Goal: Information Seeking & Learning: Check status

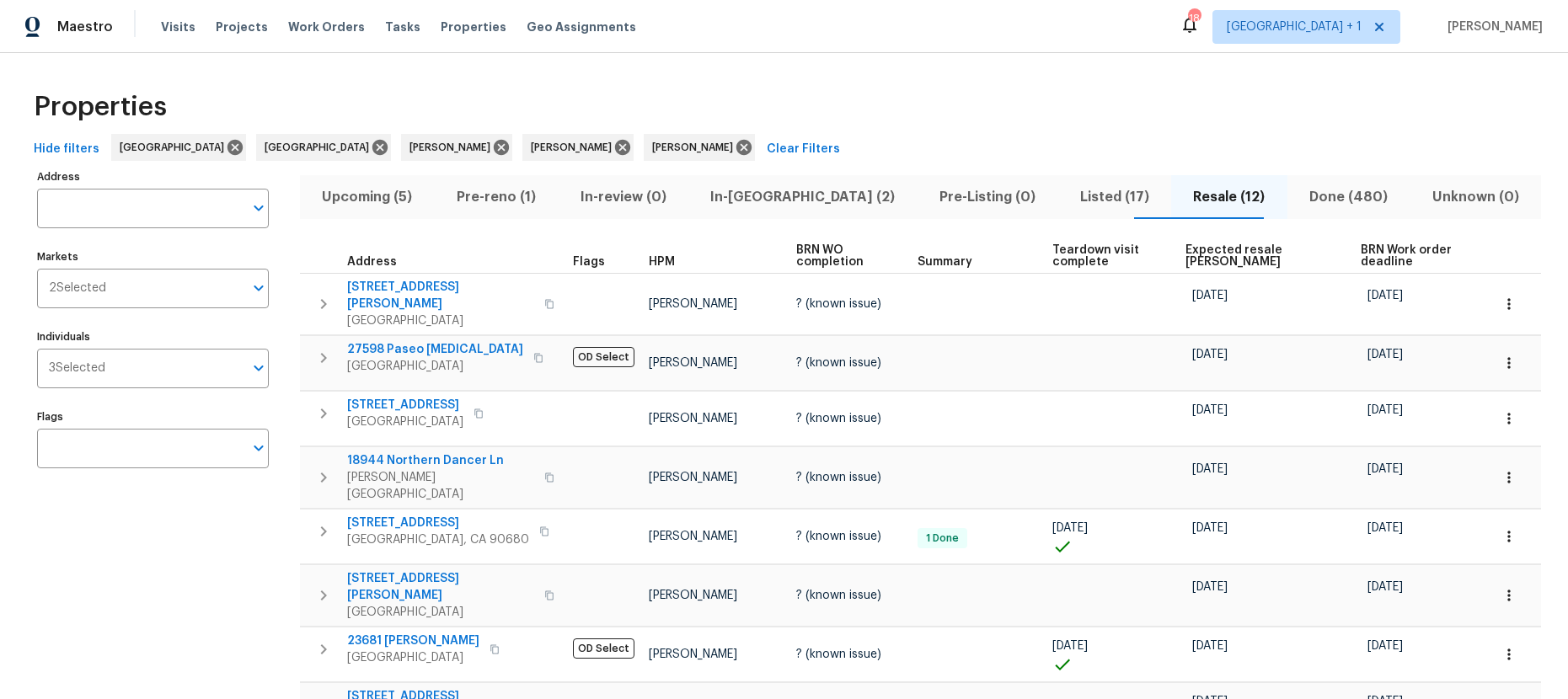
scroll to position [152, 0]
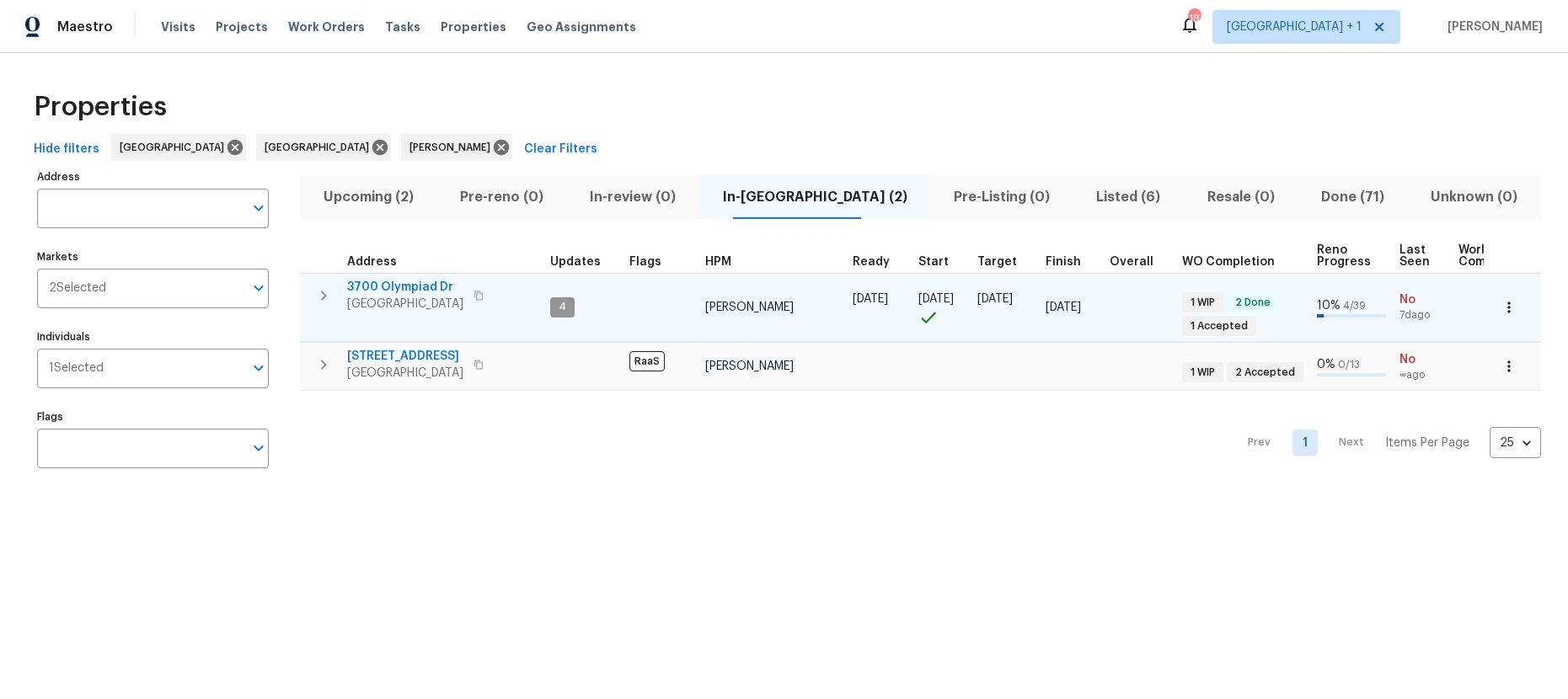
click at [413, 307] on span "View Park, CA 90043" at bounding box center [405, 303] width 116 height 16
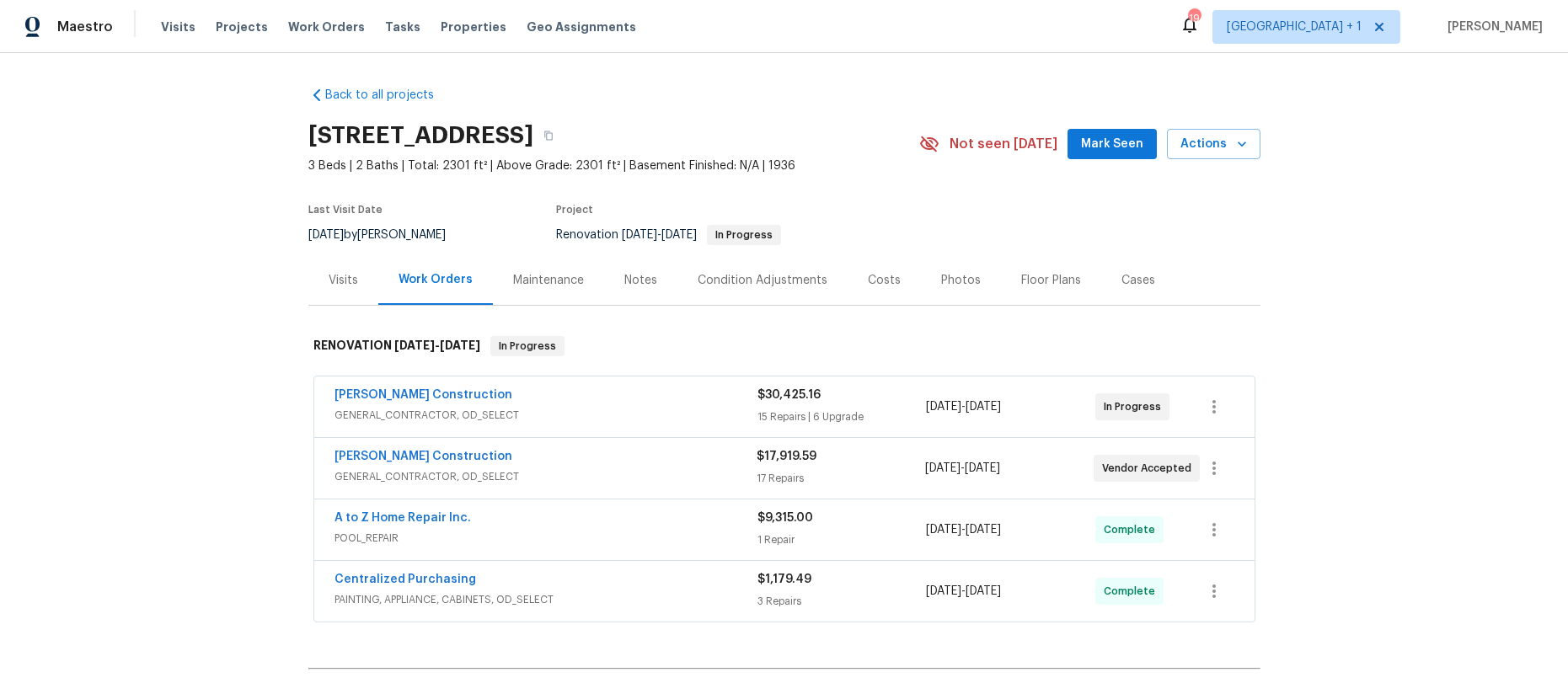
click at [868, 286] on div "Costs" at bounding box center [884, 280] width 33 height 16
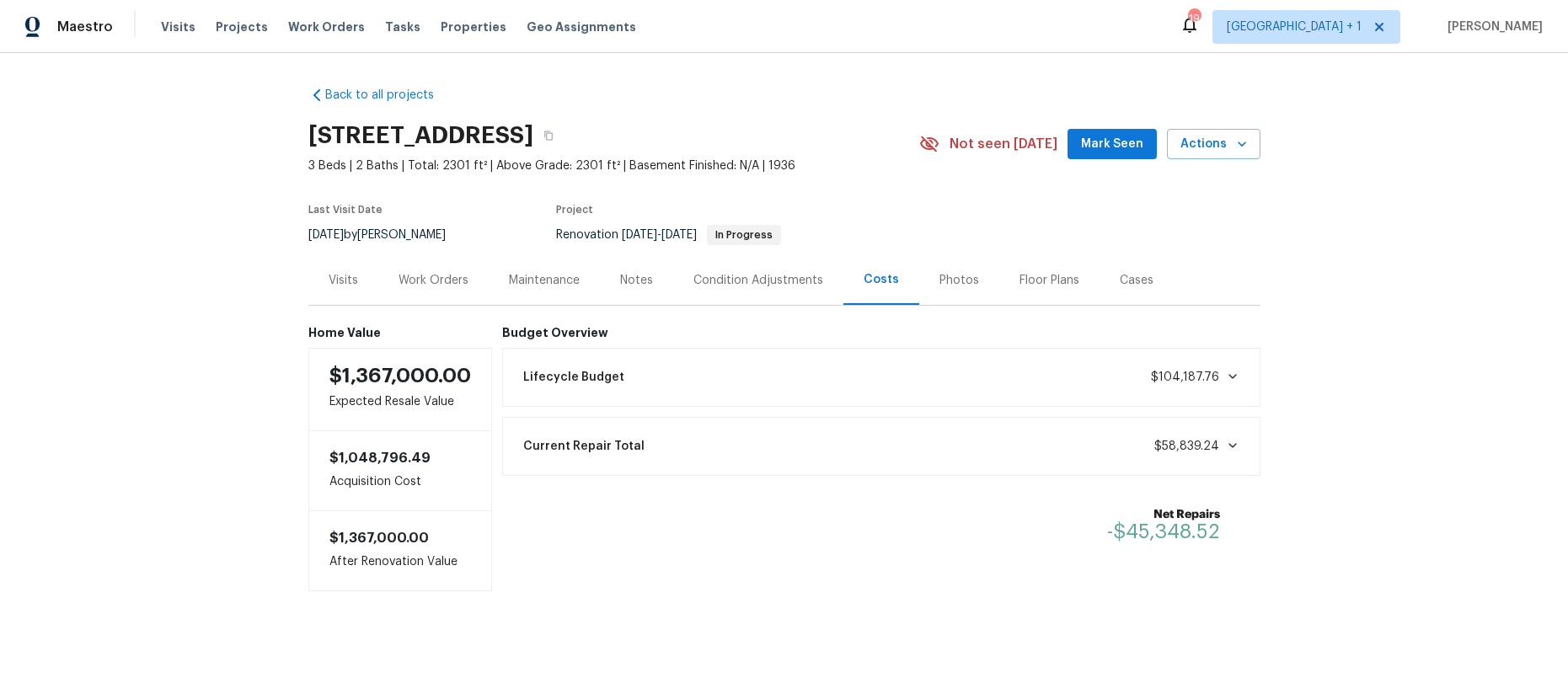
scroll to position [6, 0]
click at [664, 449] on div "Current Repair Total $58,839.24" at bounding box center [882, 446] width 737 height 37
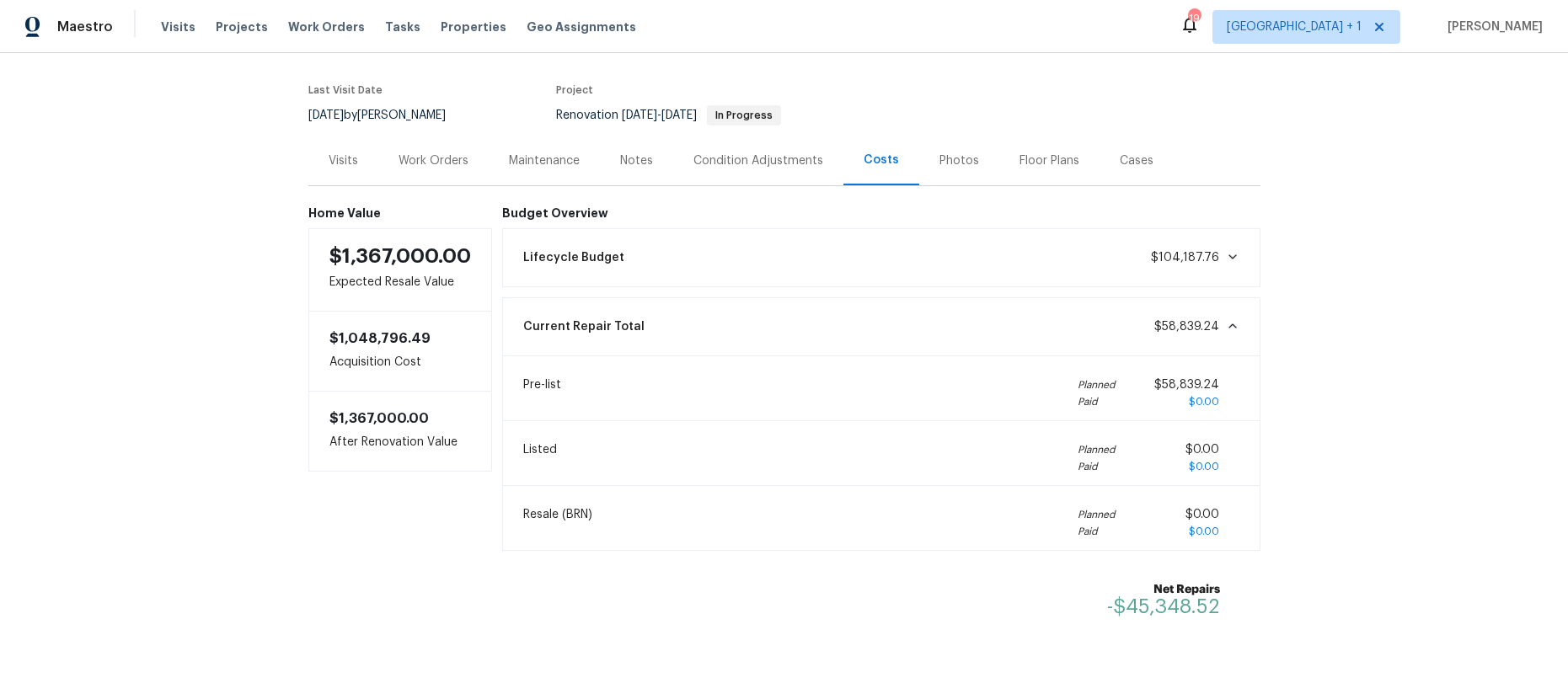
scroll to position [90, 0]
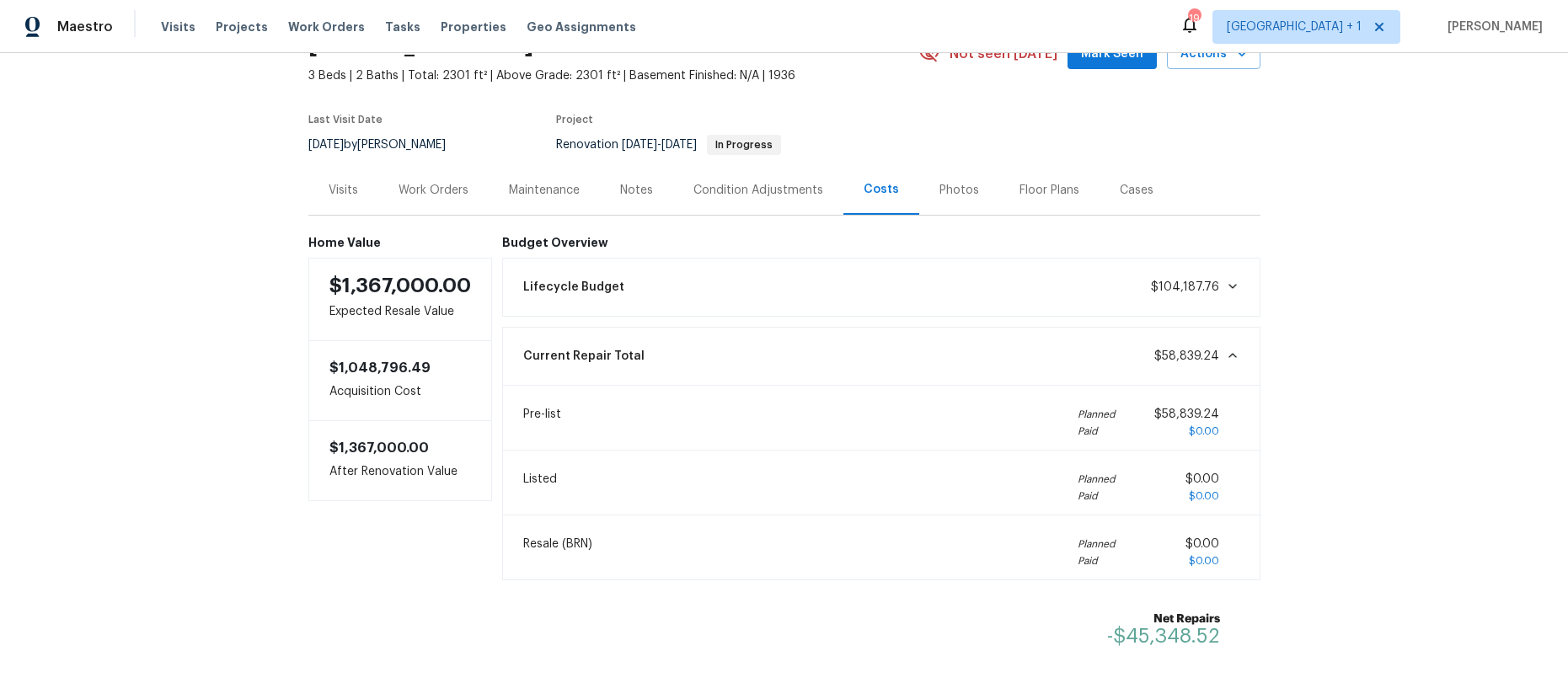
click at [936, 296] on div "Lifecycle Budget $104,187.76" at bounding box center [882, 287] width 737 height 37
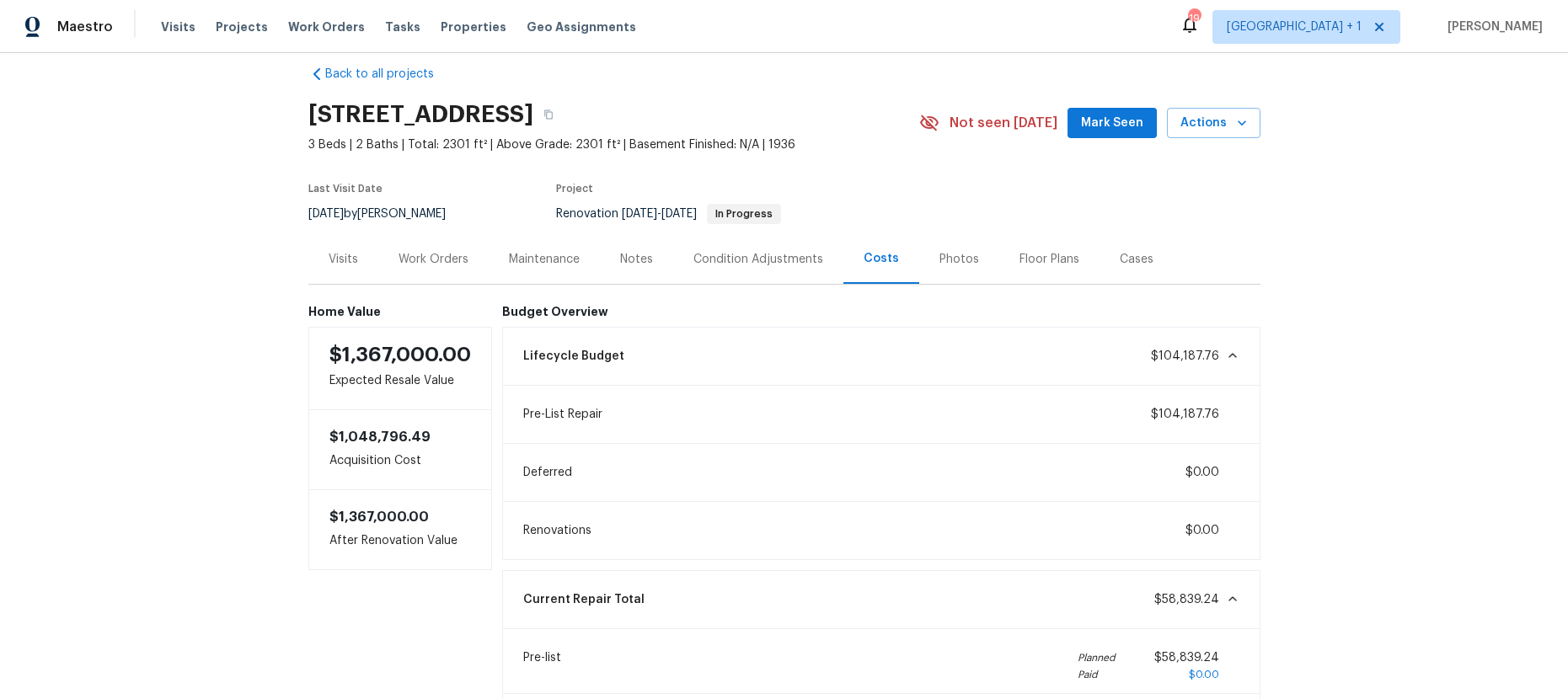
scroll to position [0, 0]
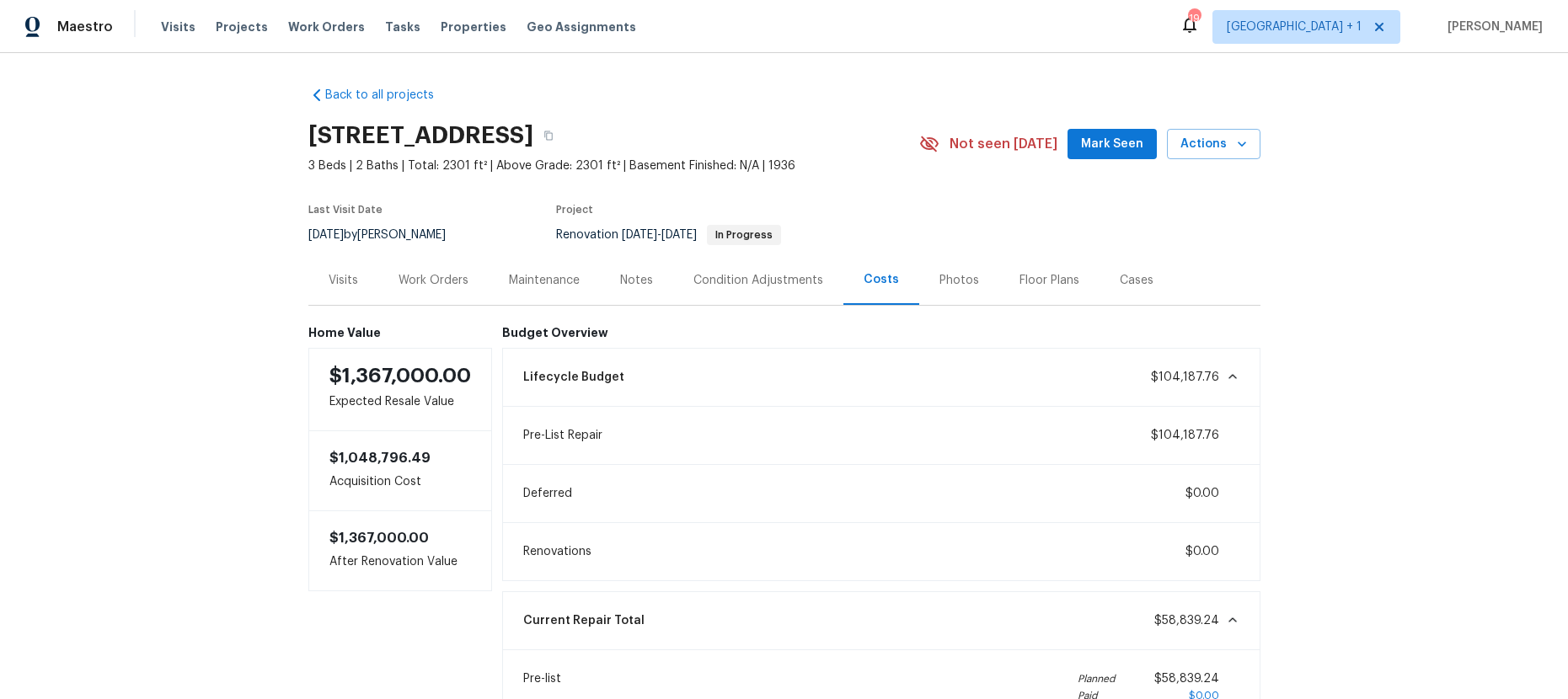
click at [754, 286] on div "Condition Adjustments" at bounding box center [758, 280] width 130 height 16
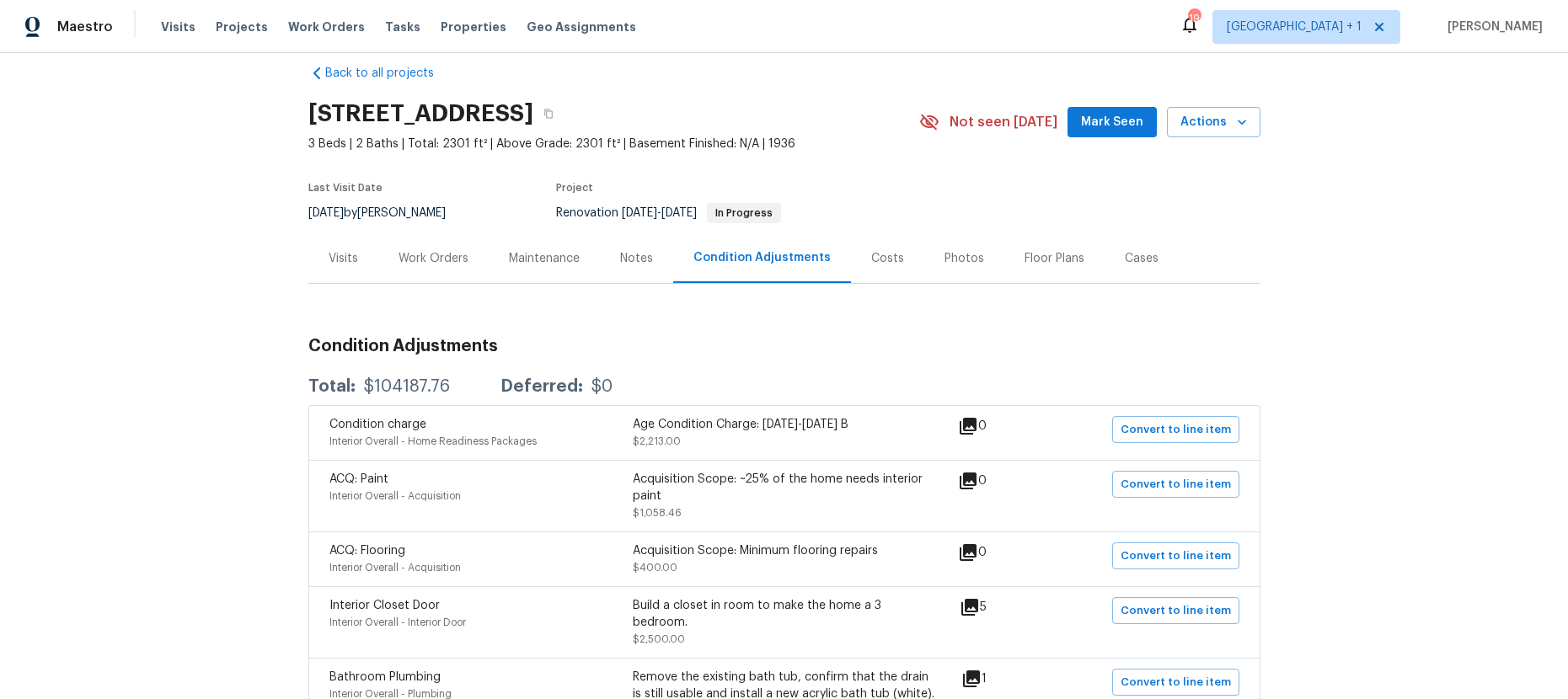
scroll to position [33, 0]
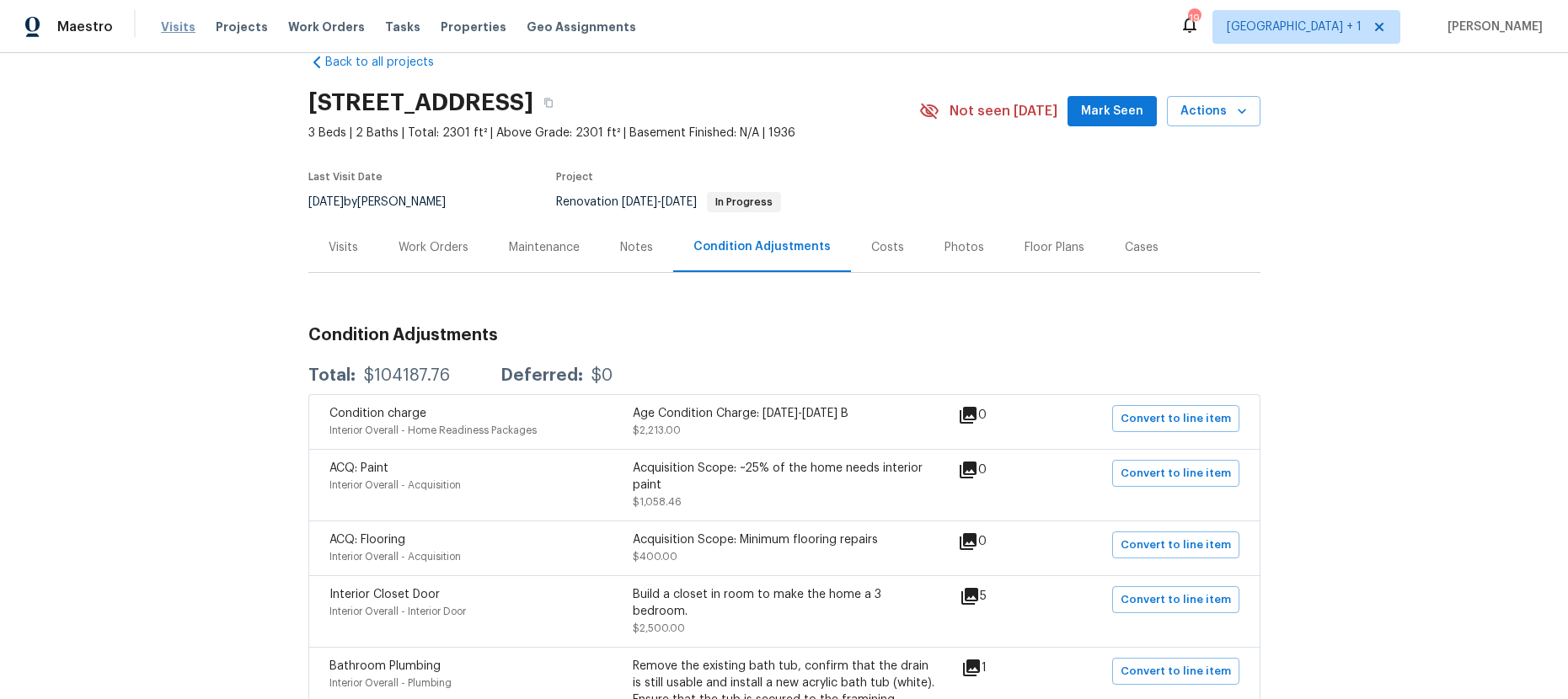
click at [165, 29] on span "Visits" at bounding box center [179, 26] width 35 height 16
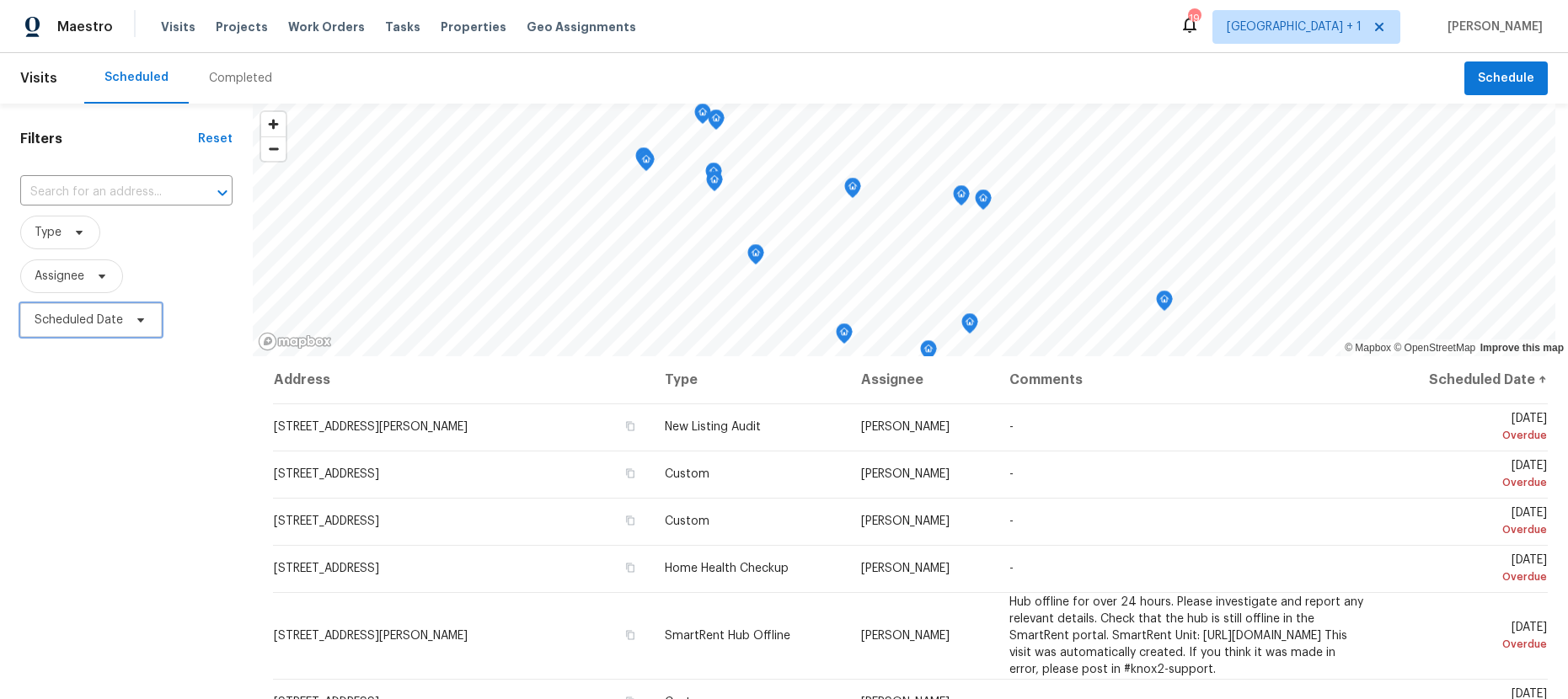
click at [78, 326] on span "Scheduled Date" at bounding box center [79, 320] width 88 height 16
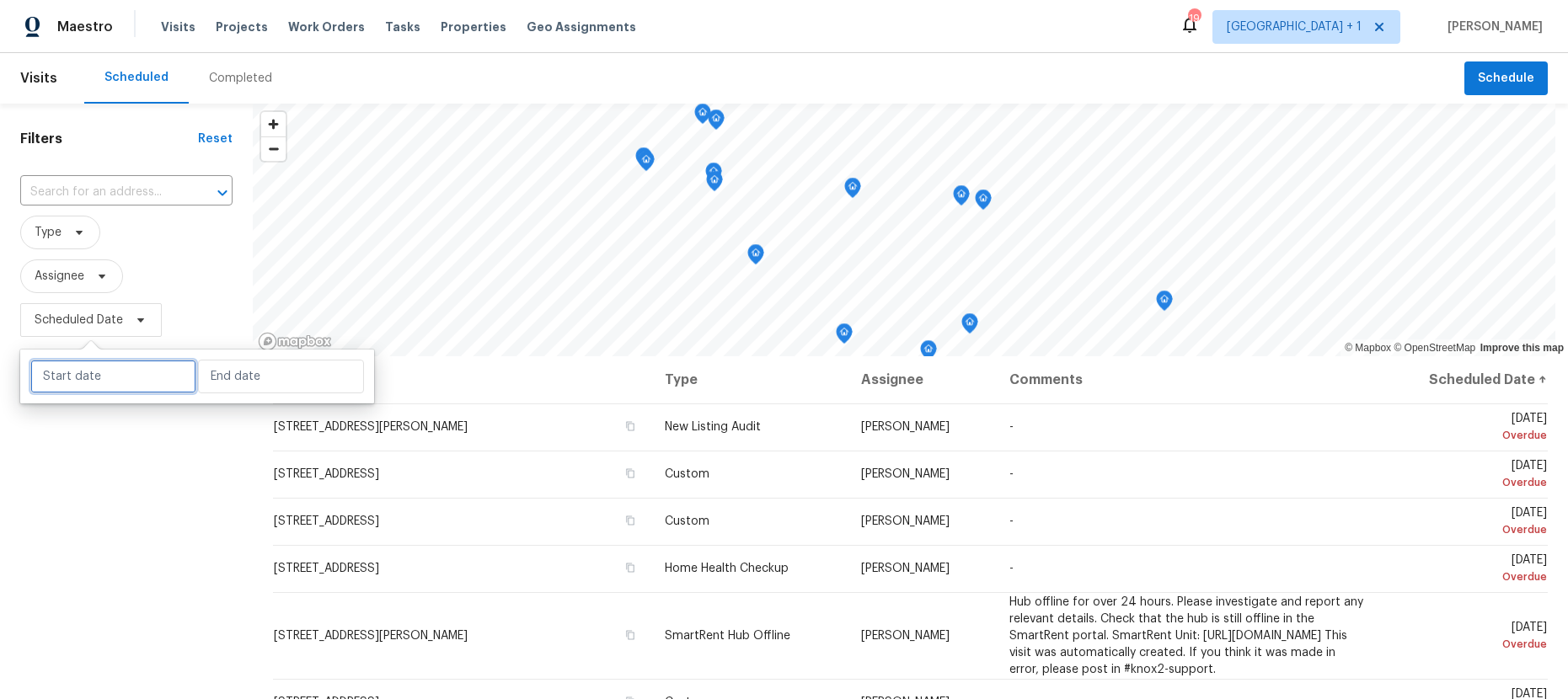
click at [81, 373] on input "text" at bounding box center [113, 376] width 166 height 34
select select "9"
select select "2025"
select select "10"
select select "2025"
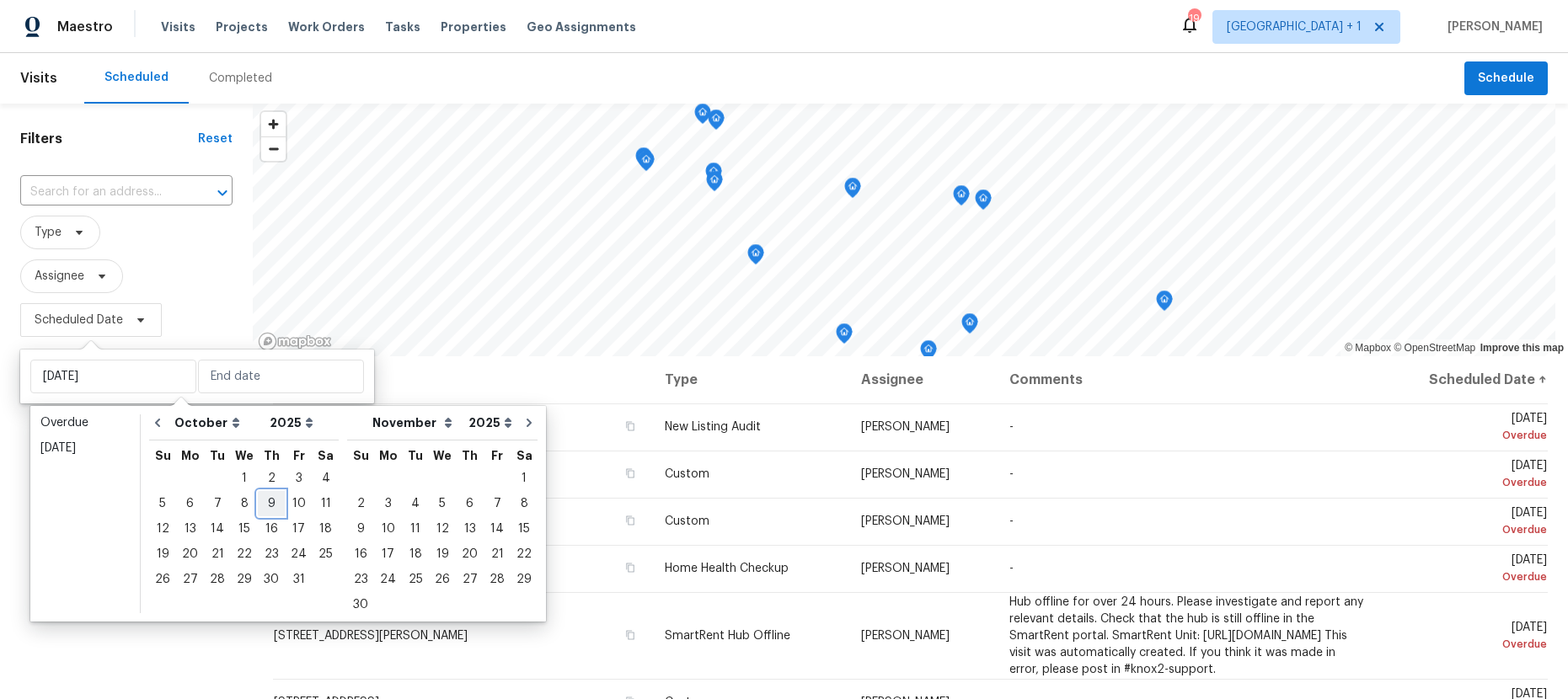
click at [257, 499] on div "9" at bounding box center [270, 503] width 27 height 23
type input "Thu, Oct 09"
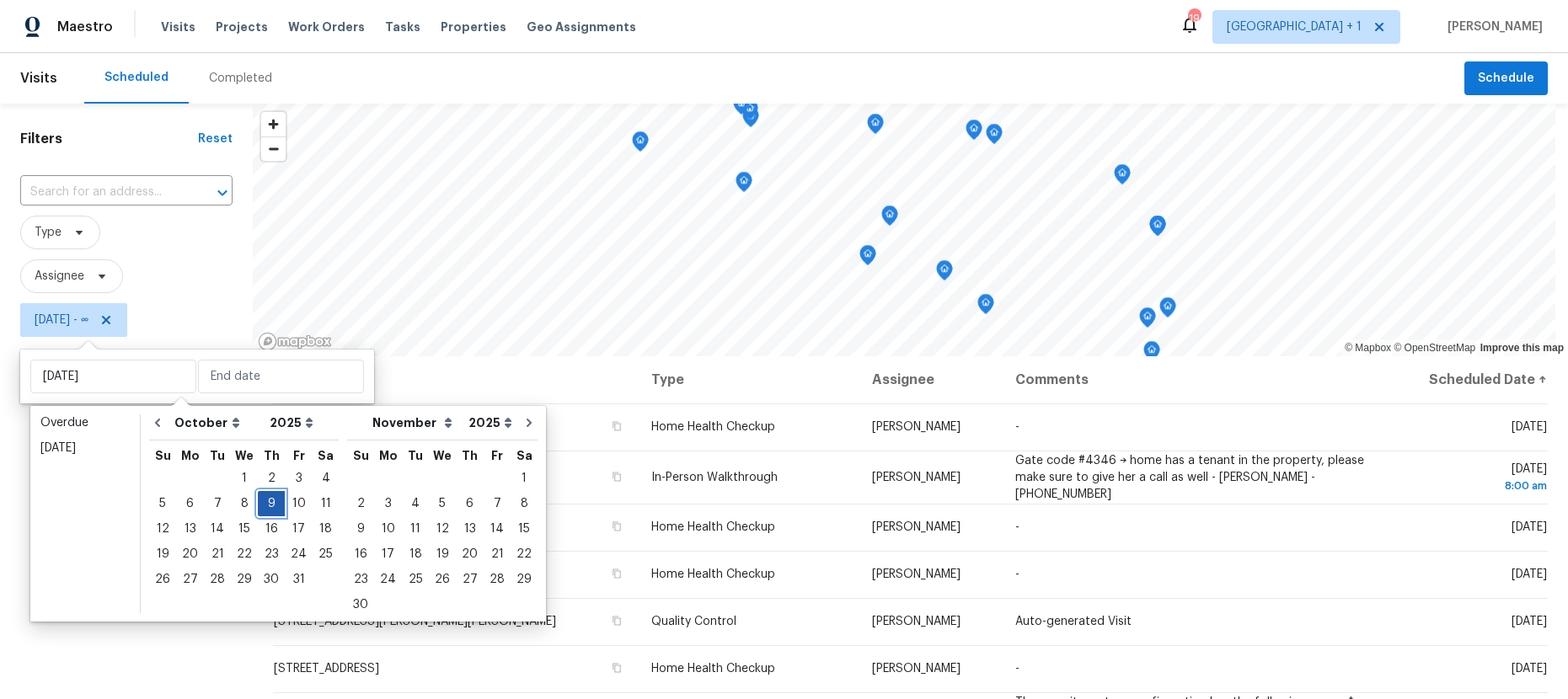
click at [257, 499] on div "9" at bounding box center [270, 503] width 27 height 23
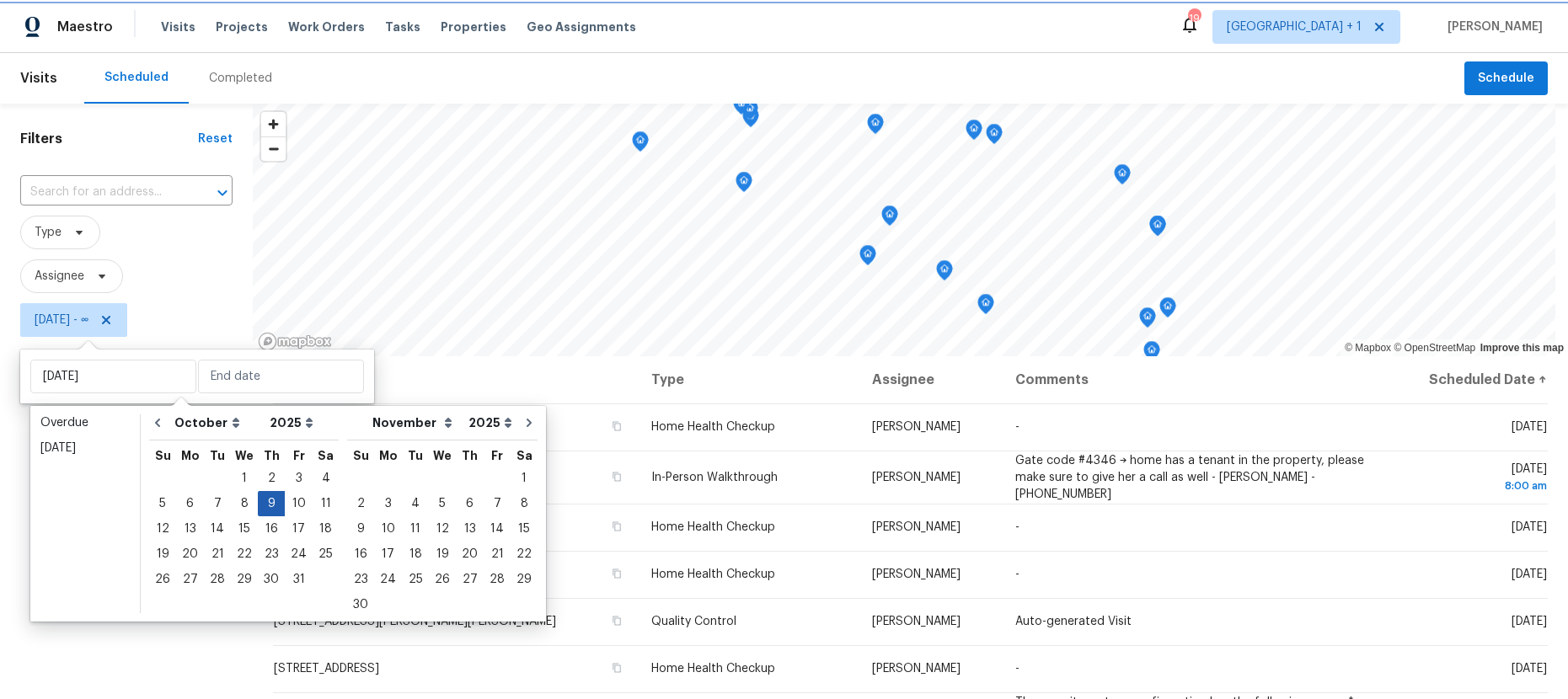
type input "Thu, Oct 09"
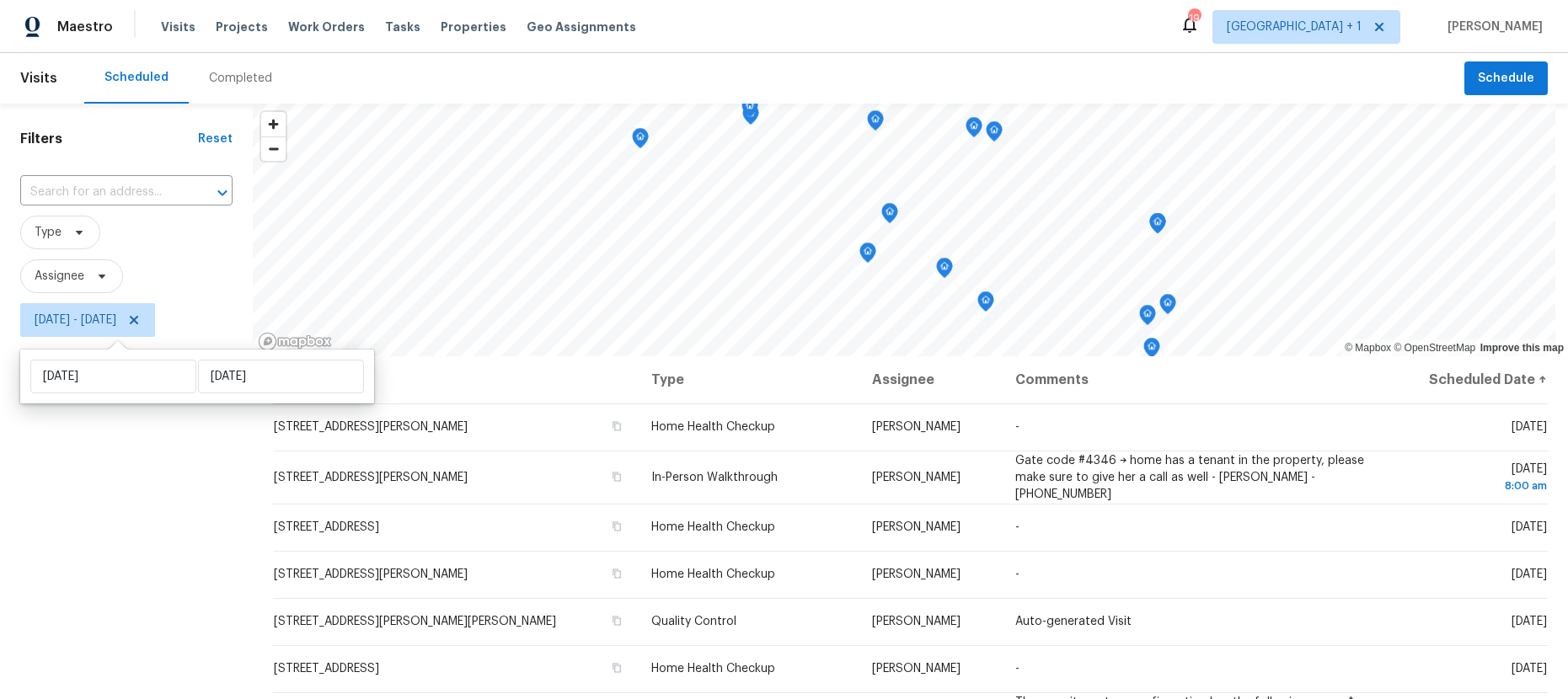
click at [67, 459] on div "Filters Reset ​ Type Assignee Thu, Oct 09 - Thu, Oct 09" at bounding box center [127, 509] width 253 height 812
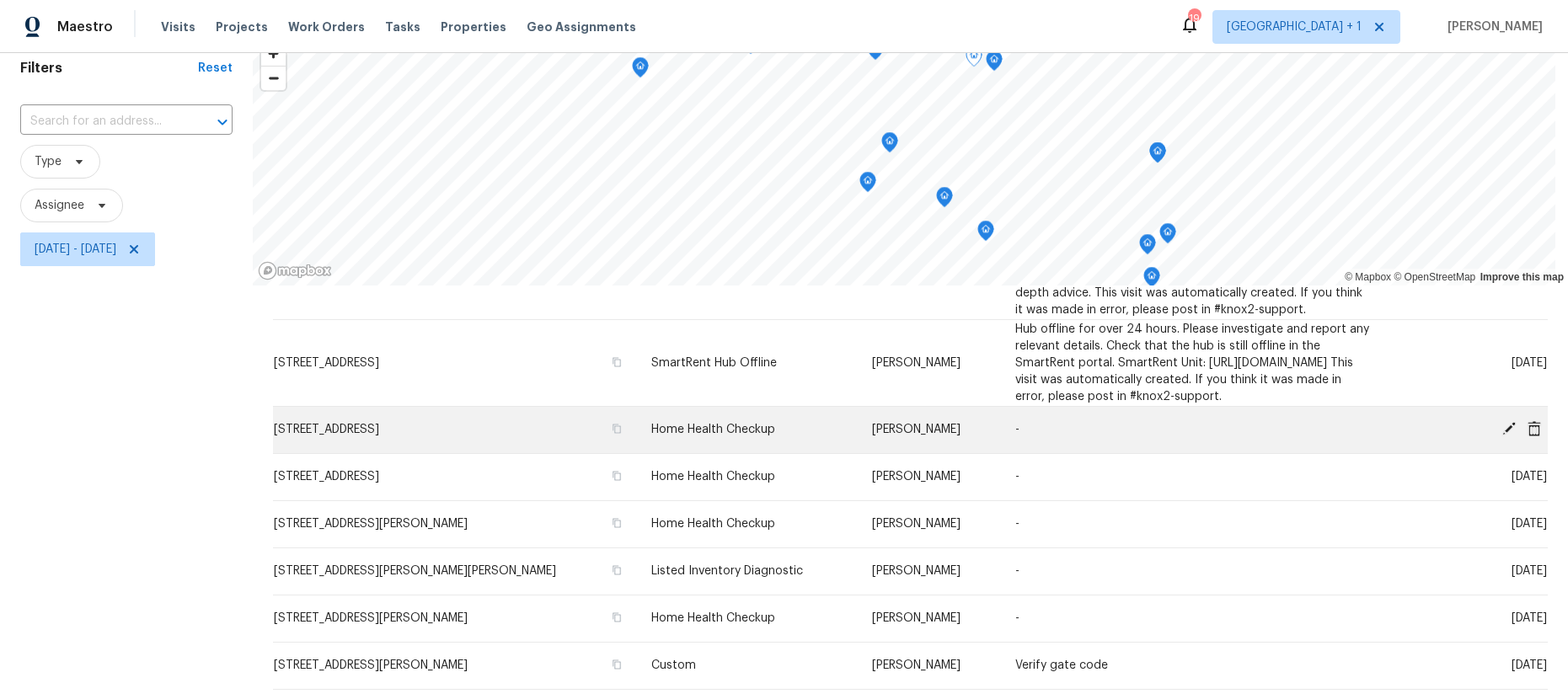
scroll to position [229, 0]
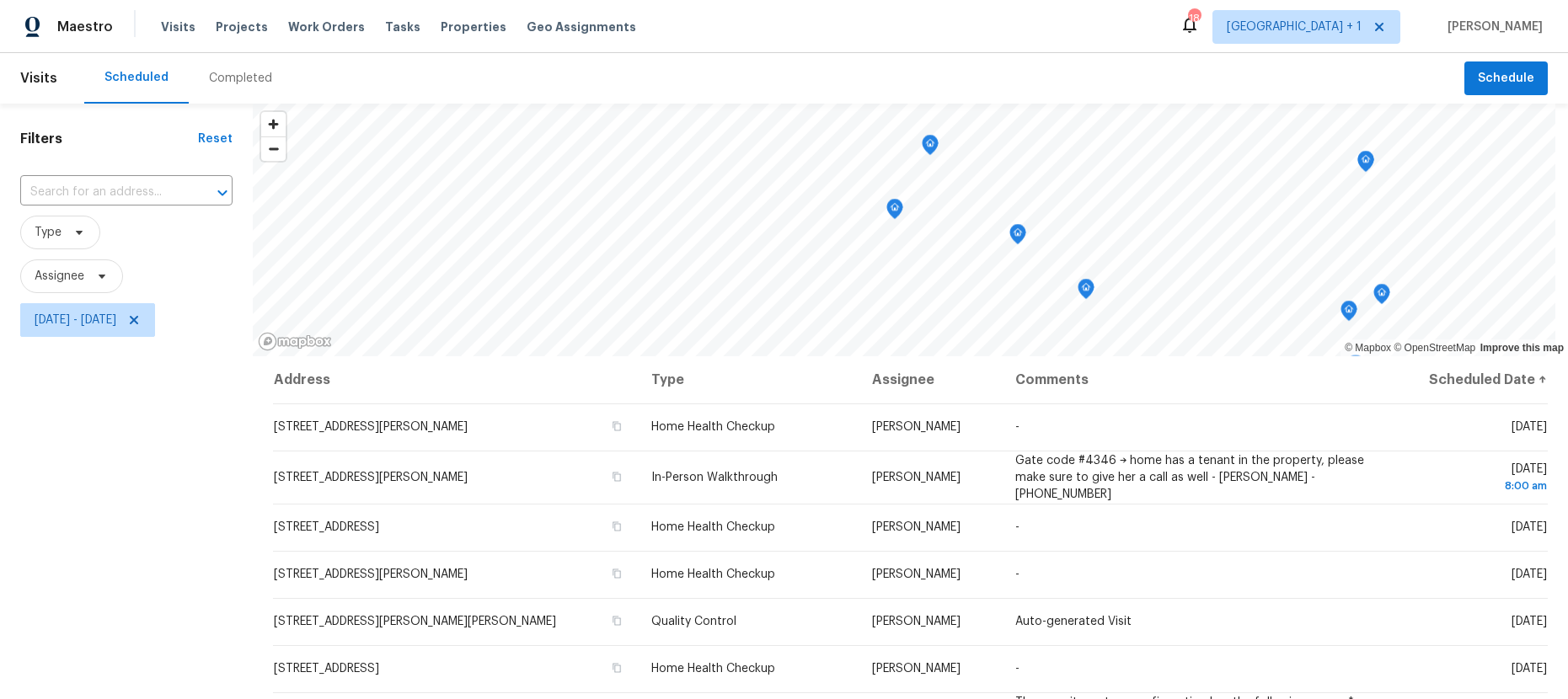
scroll to position [206, 0]
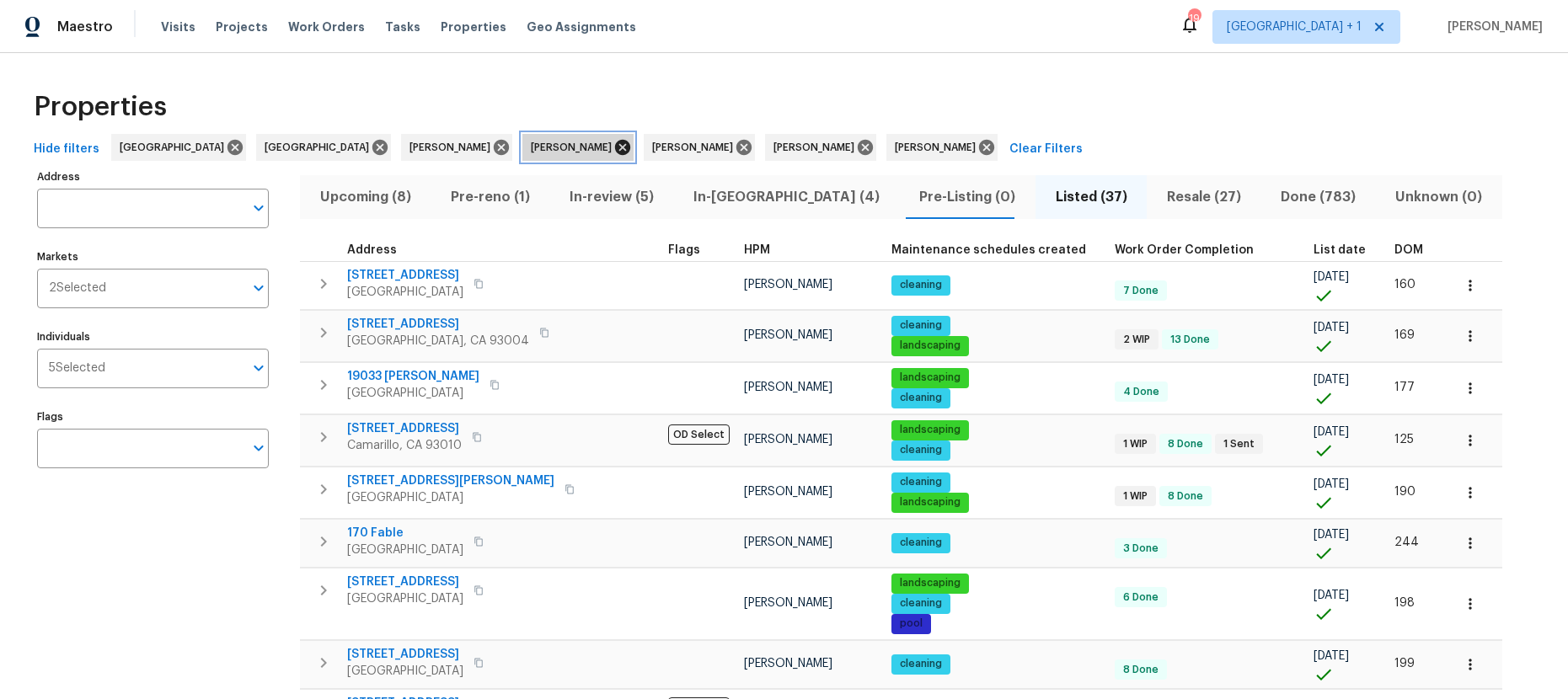
click at [615, 147] on icon at bounding box center [622, 146] width 15 height 15
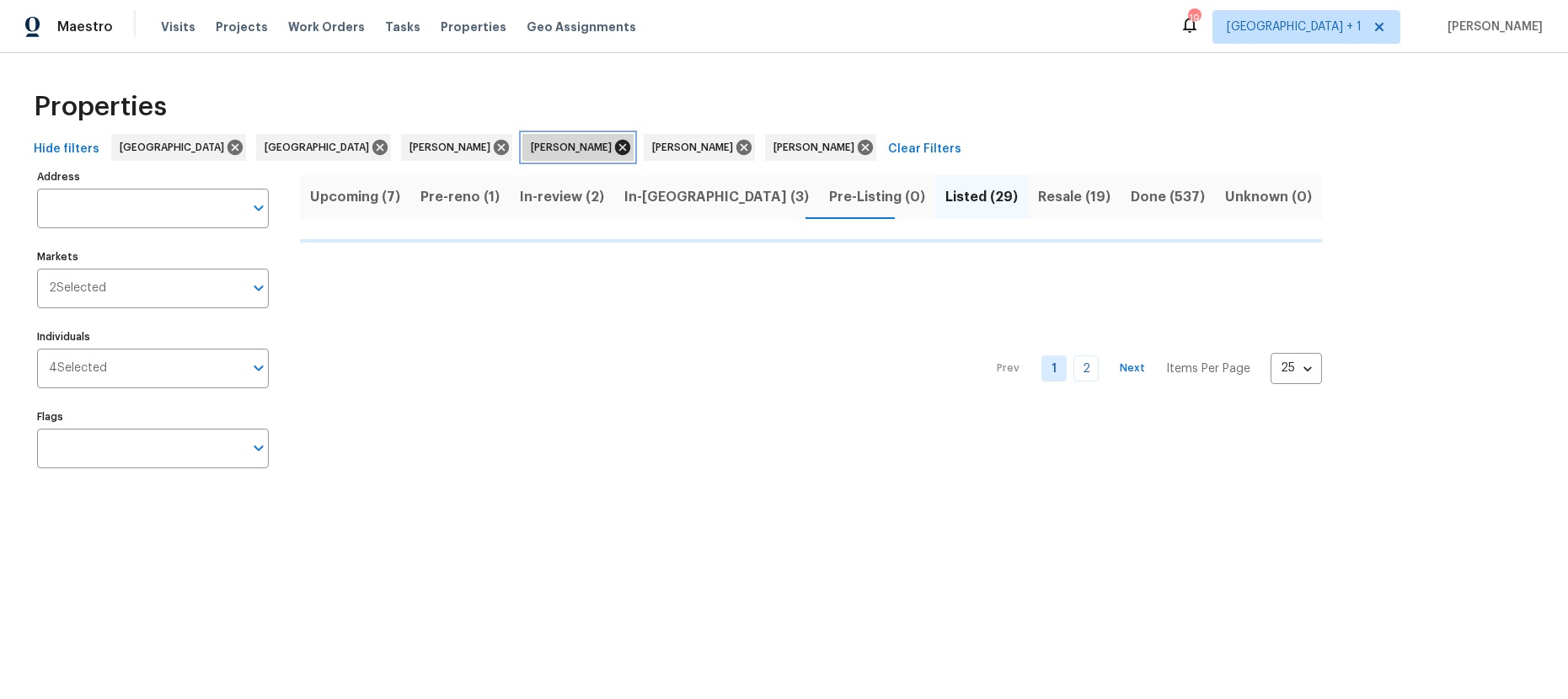
click at [615, 146] on icon at bounding box center [622, 146] width 15 height 15
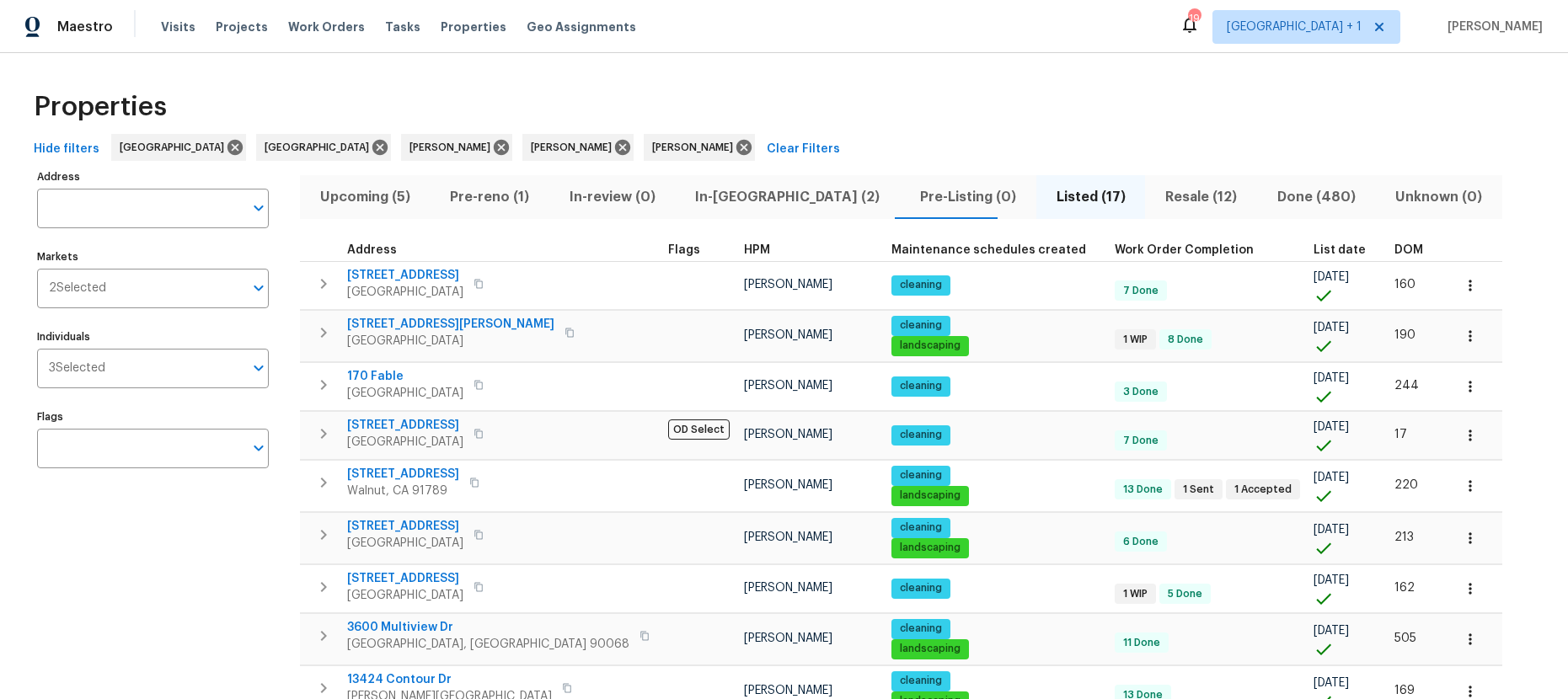
click at [1155, 196] on span "Resale (12)" at bounding box center [1201, 197] width 92 height 23
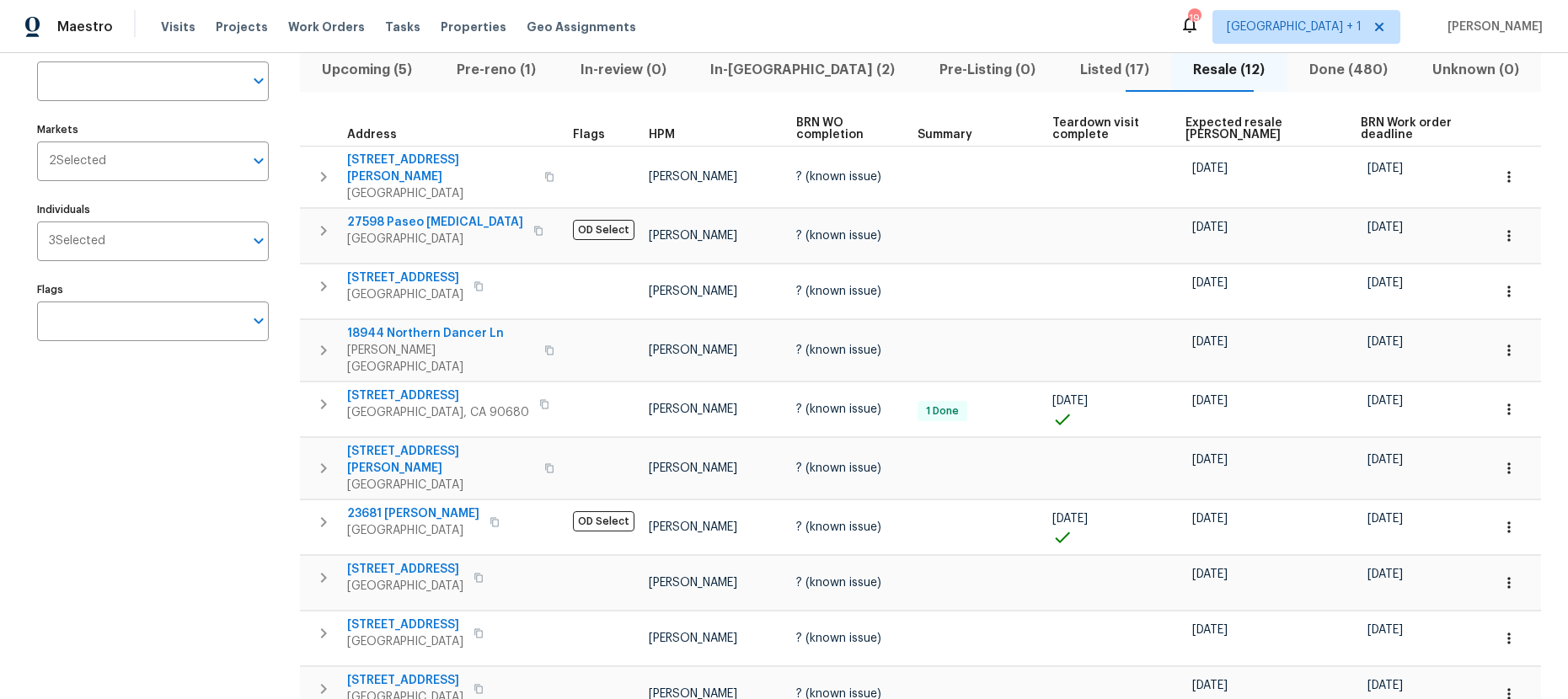
scroll to position [102, 0]
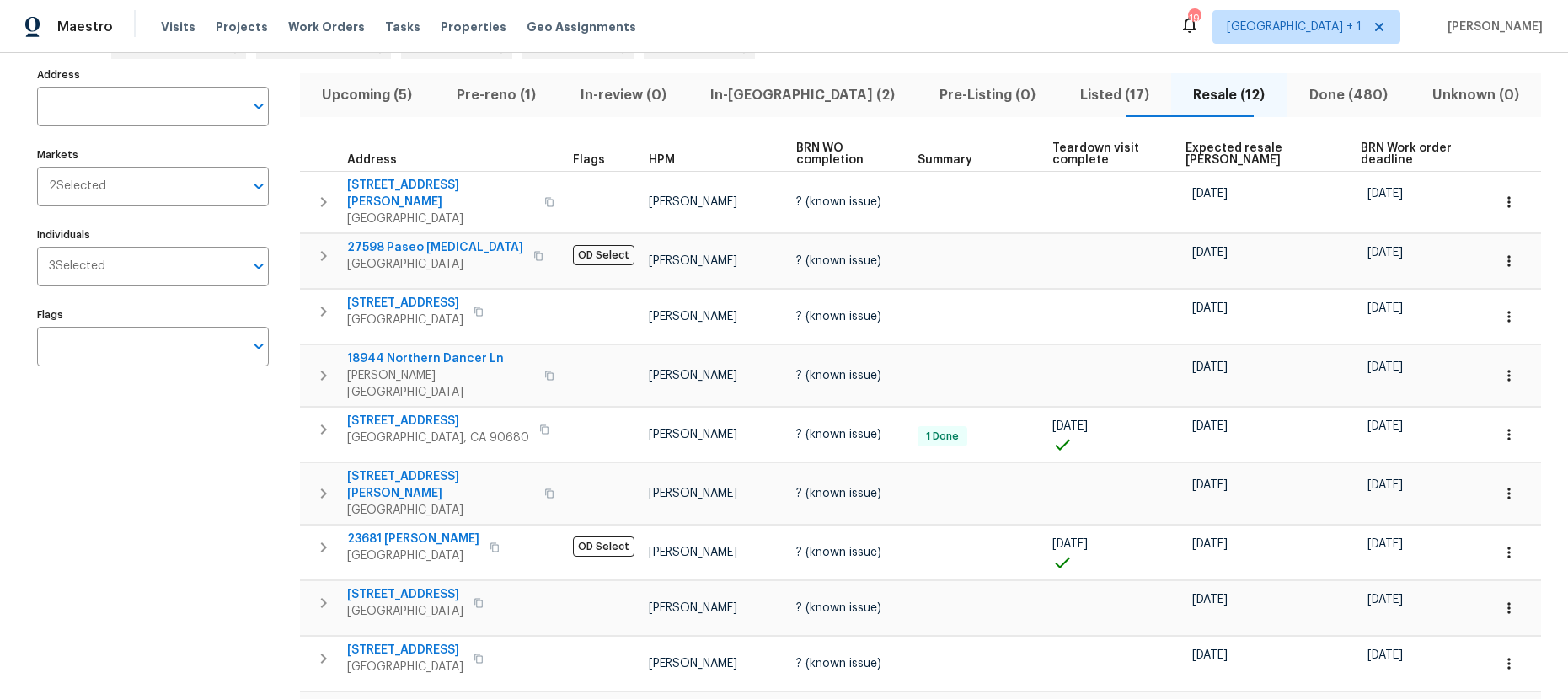
click at [1220, 153] on span "Expected resale [PERSON_NAME]" at bounding box center [1259, 153] width 146 height 23
